Goal: Check status: Check status

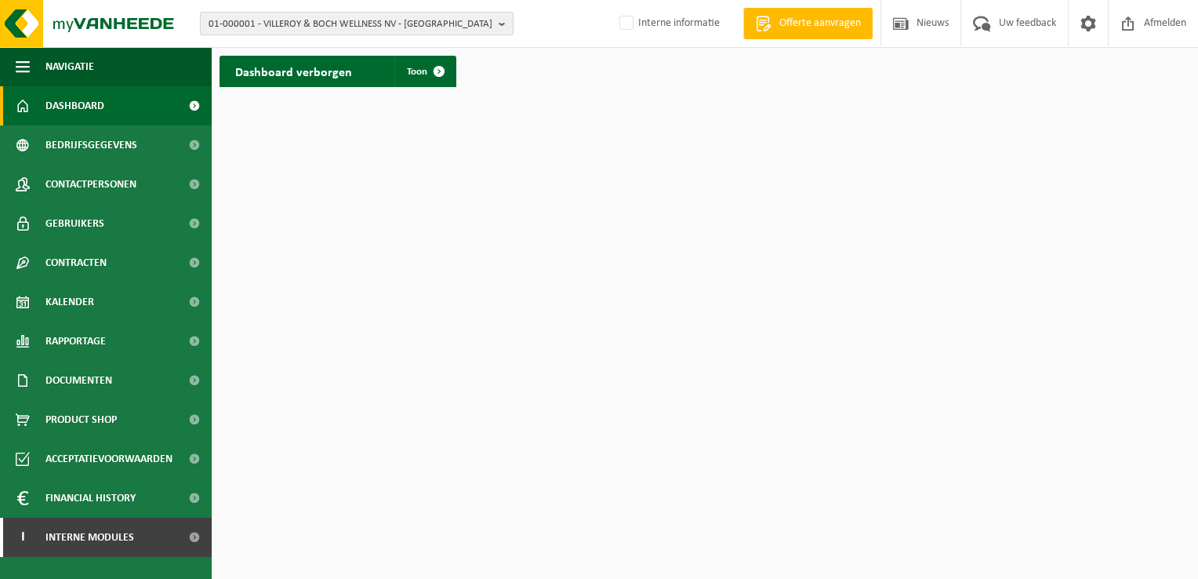
click at [503, 25] on b "button" at bounding box center [506, 24] width 14 height 22
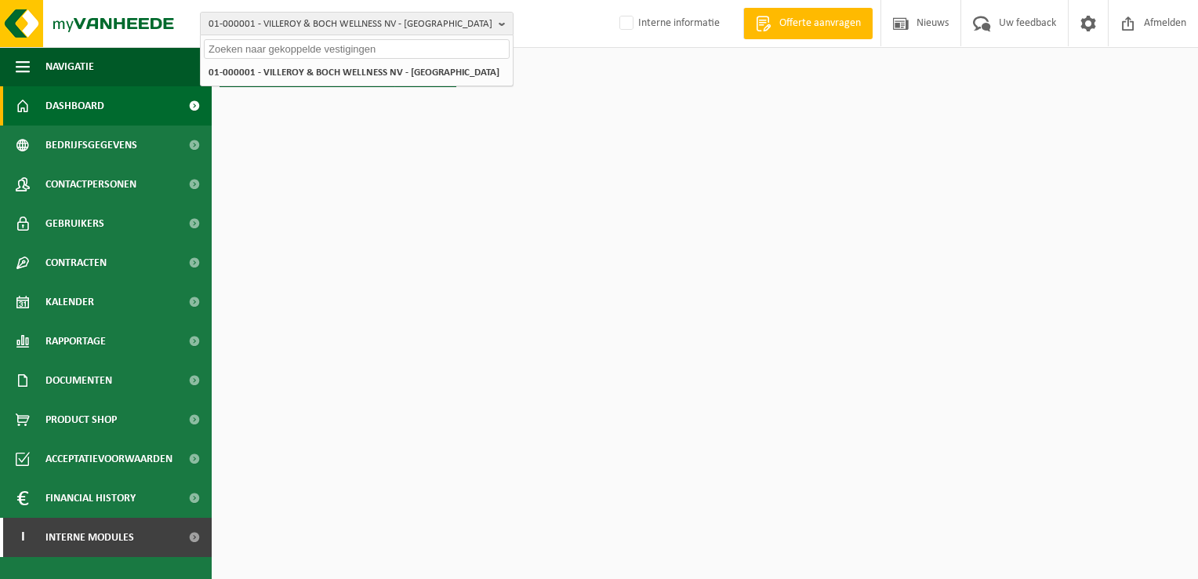
click at [425, 49] on input "text" at bounding box center [357, 49] width 306 height 20
paste input "10-961018"
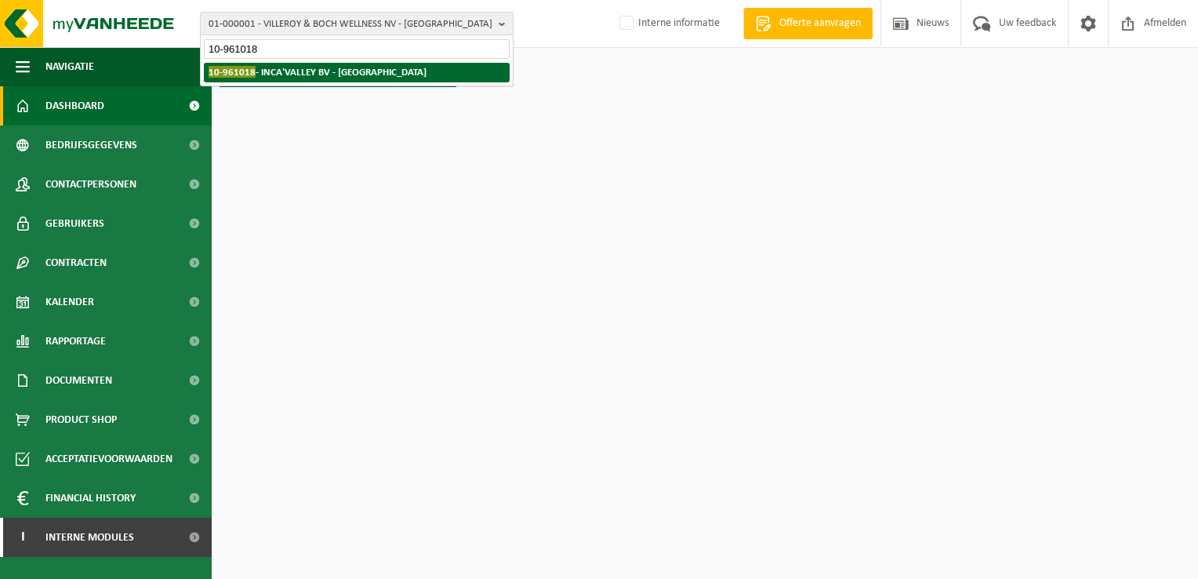
type input "10-961018"
click at [337, 72] on strong "10-961018 - INCA'VALLEY BV - TORHOUT" at bounding box center [318, 72] width 218 height 12
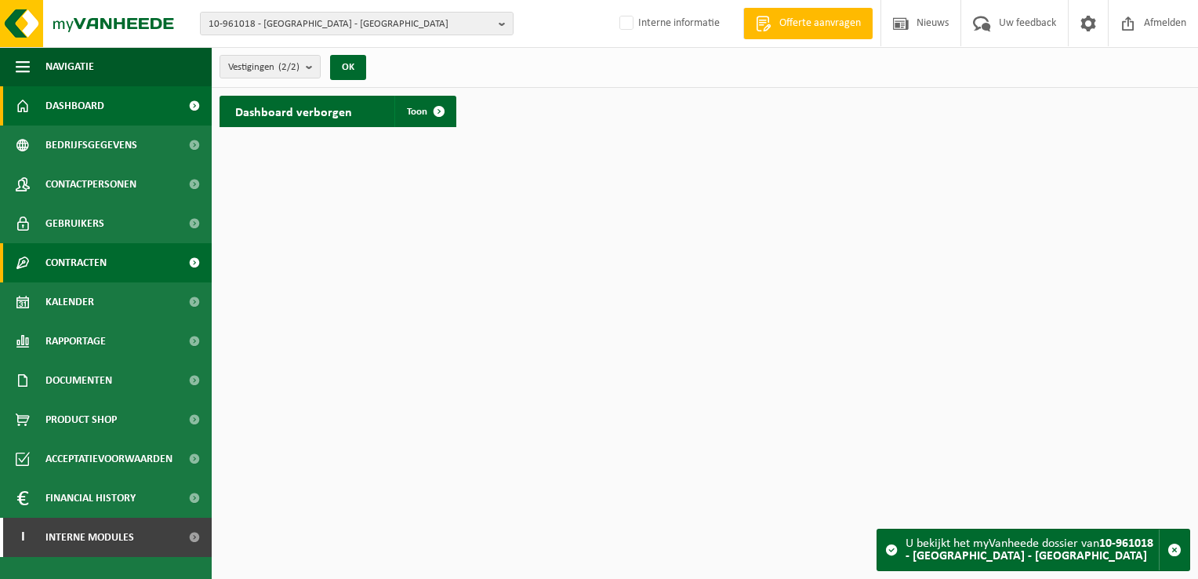
click at [103, 263] on span "Contracten" at bounding box center [75, 262] width 61 height 39
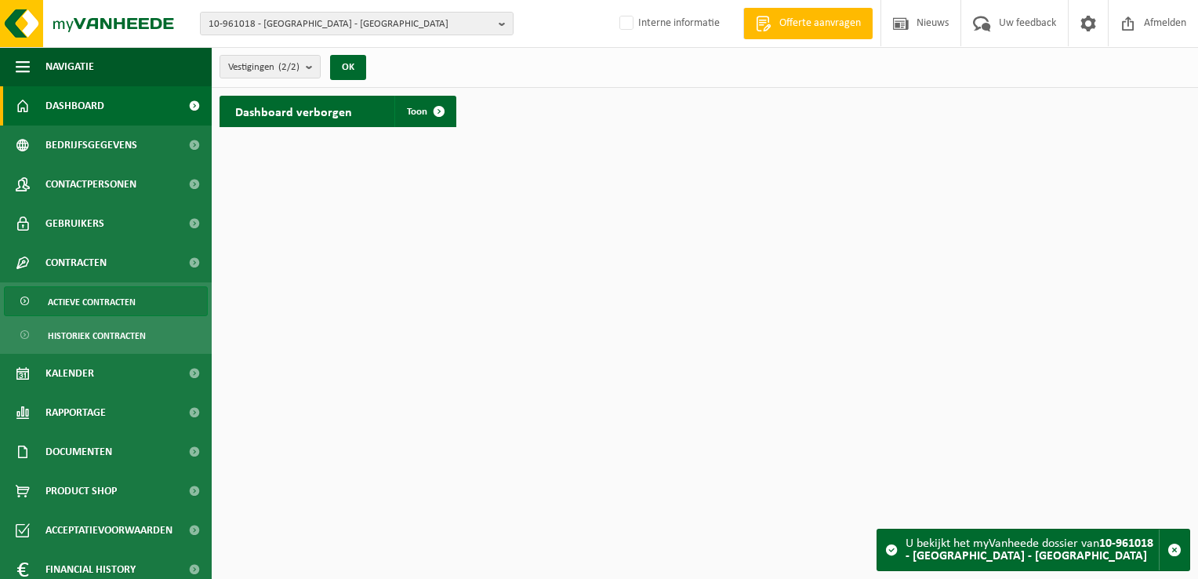
click at [92, 301] on span "Actieve contracten" at bounding box center [92, 302] width 88 height 30
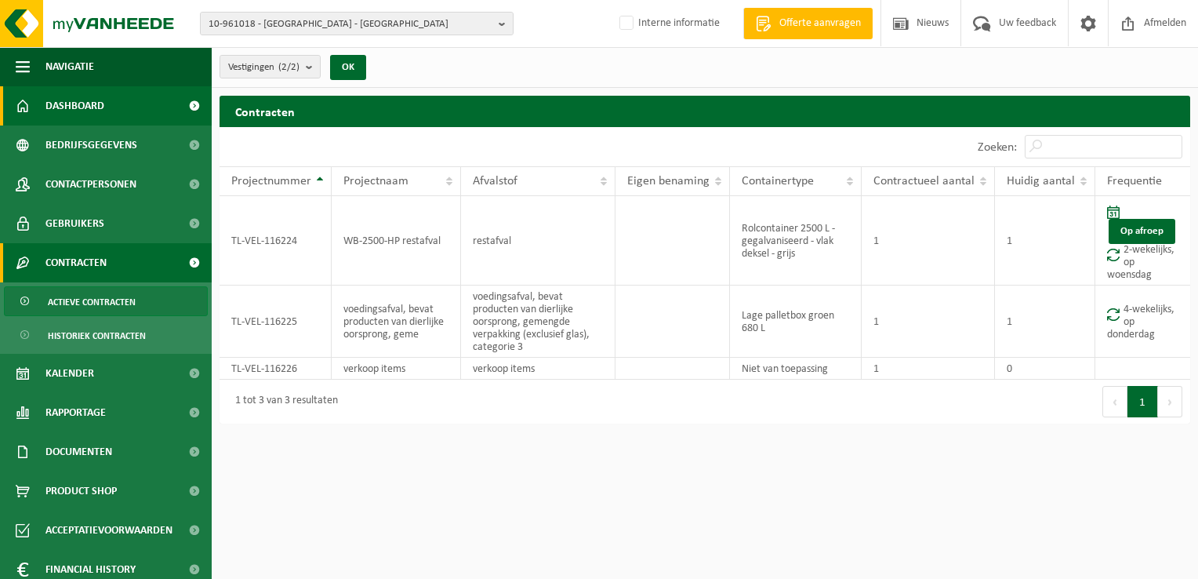
click at [81, 111] on span "Dashboard" at bounding box center [74, 105] width 59 height 39
